Goal: Ask a question

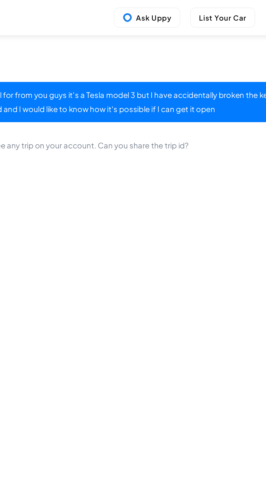
click at [158, 6] on button "Ask Uppy" at bounding box center [162, 9] width 36 height 11
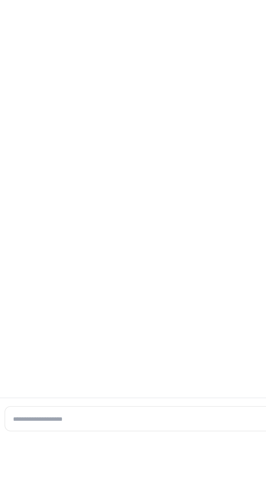
scroll to position [36, 0]
click at [35, 486] on input "text" at bounding box center [128, 483] width 239 height 7
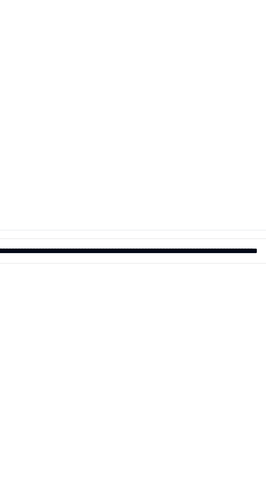
scroll to position [0, 0]
type input "**********"
click button "submit" at bounding box center [254, 483] width 7 height 7
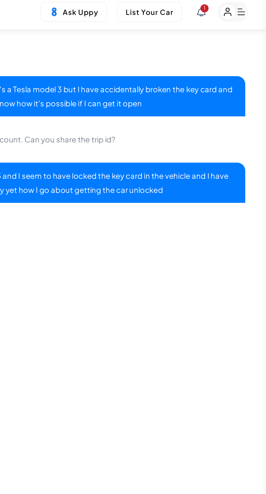
click at [231, 10] on icon at bounding box center [230, 9] width 5 height 5
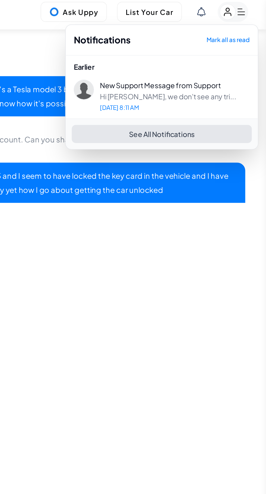
click at [181, 78] on button "See All Notifications" at bounding box center [209, 76] width 97 height 10
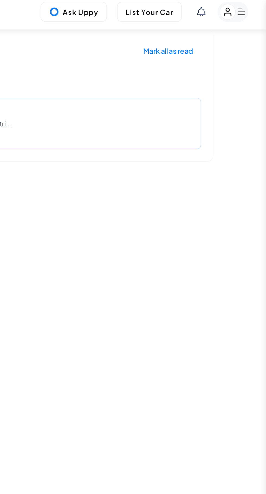
click at [200, 34] on button "Mark all as read" at bounding box center [213, 30] width 36 height 10
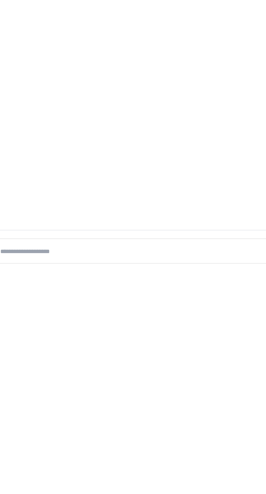
scroll to position [19, 0]
